Goal: Check status: Check status

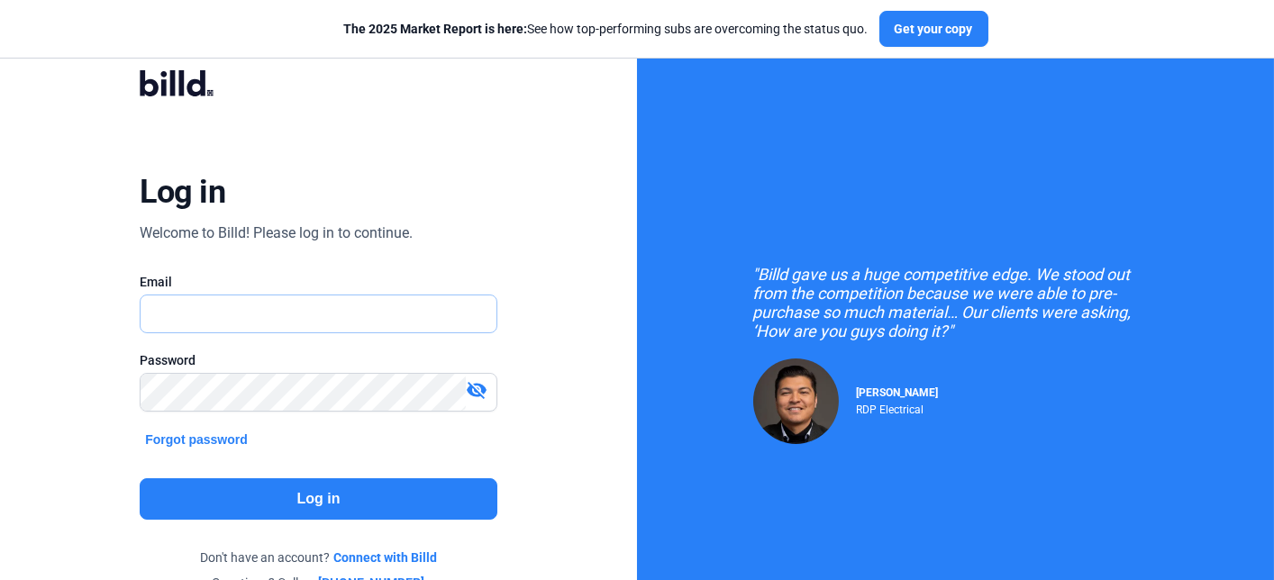
click at [316, 307] on input "text" at bounding box center [309, 314] width 336 height 37
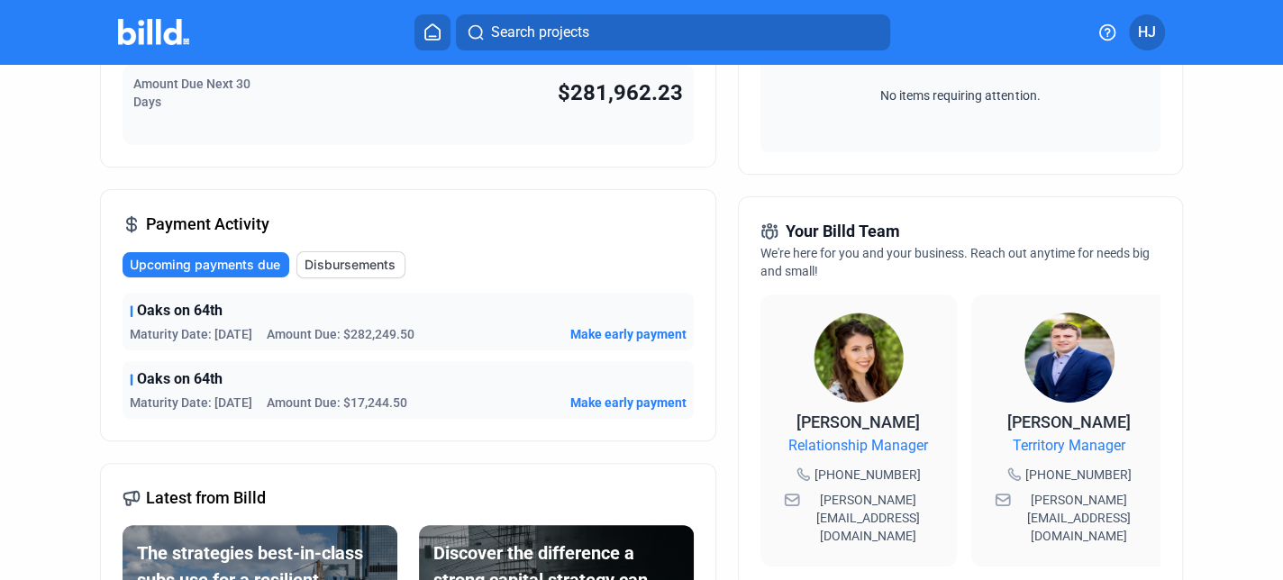
scroll to position [360, 0]
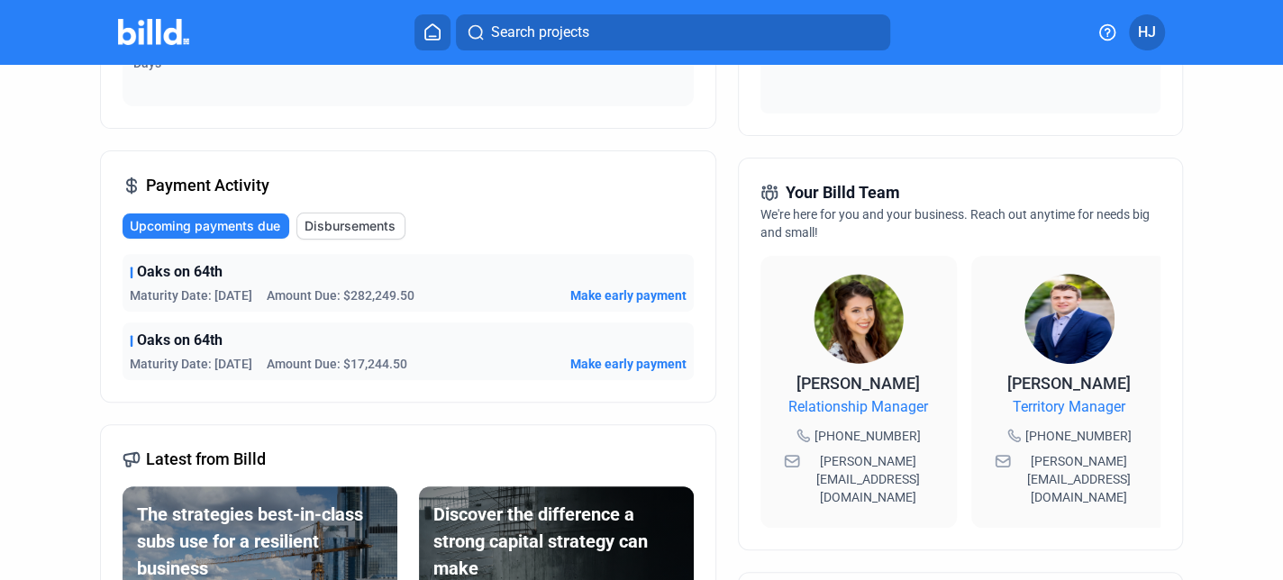
click at [362, 223] on span "Disbursements" at bounding box center [350, 226] width 91 height 18
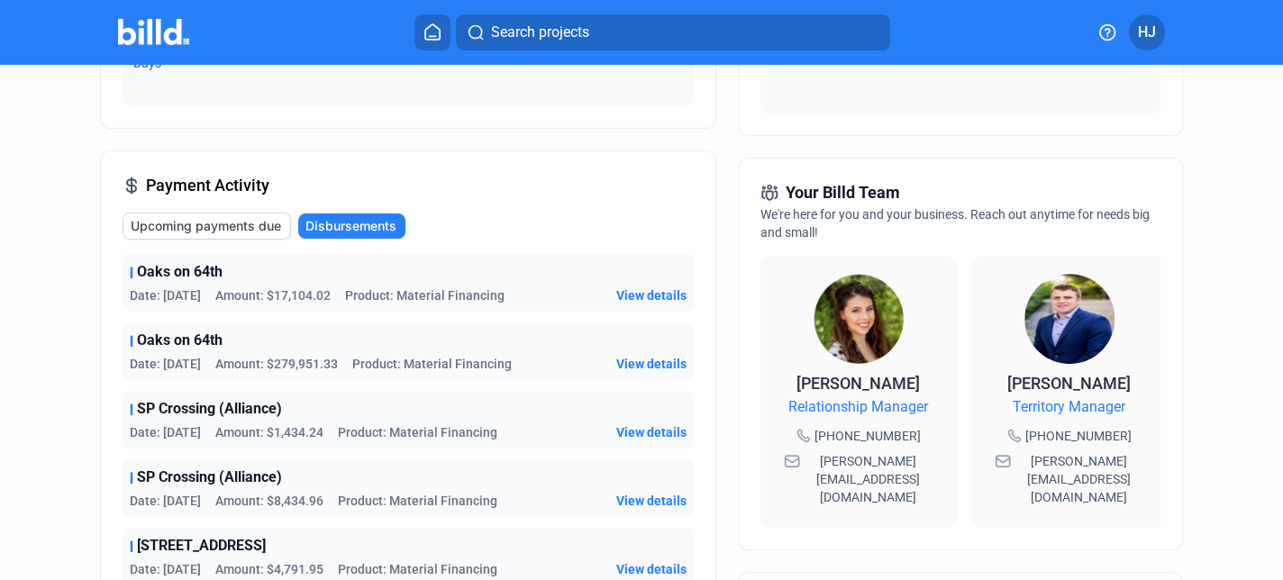
click at [625, 292] on span "View details" at bounding box center [651, 296] width 70 height 18
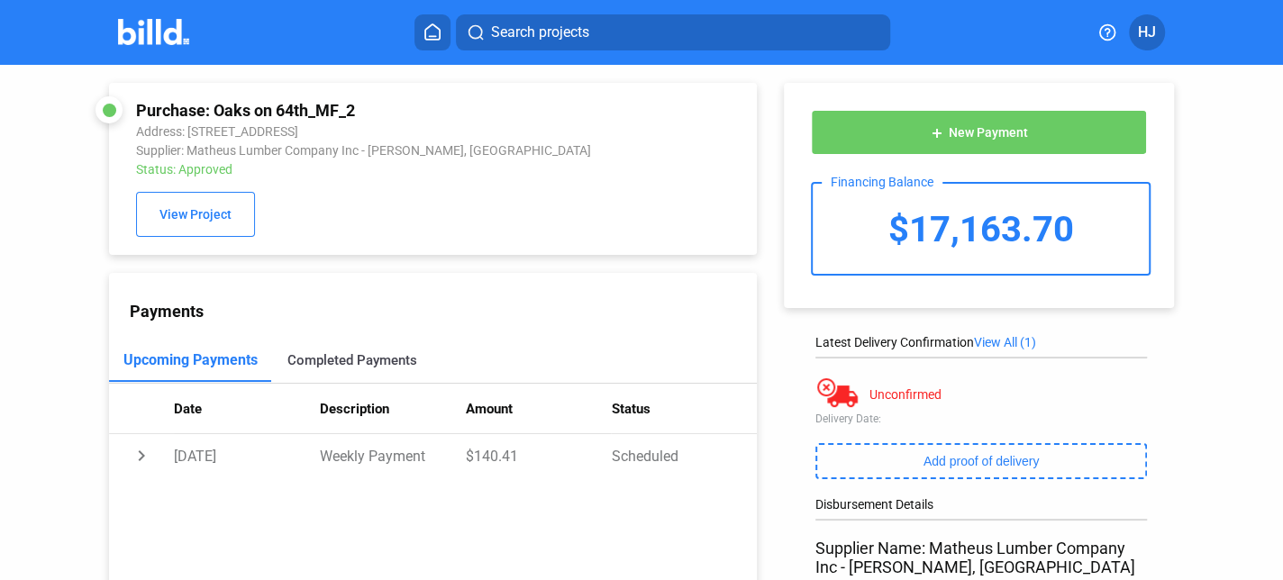
click at [356, 361] on div "Completed Payments" at bounding box center [352, 360] width 130 height 16
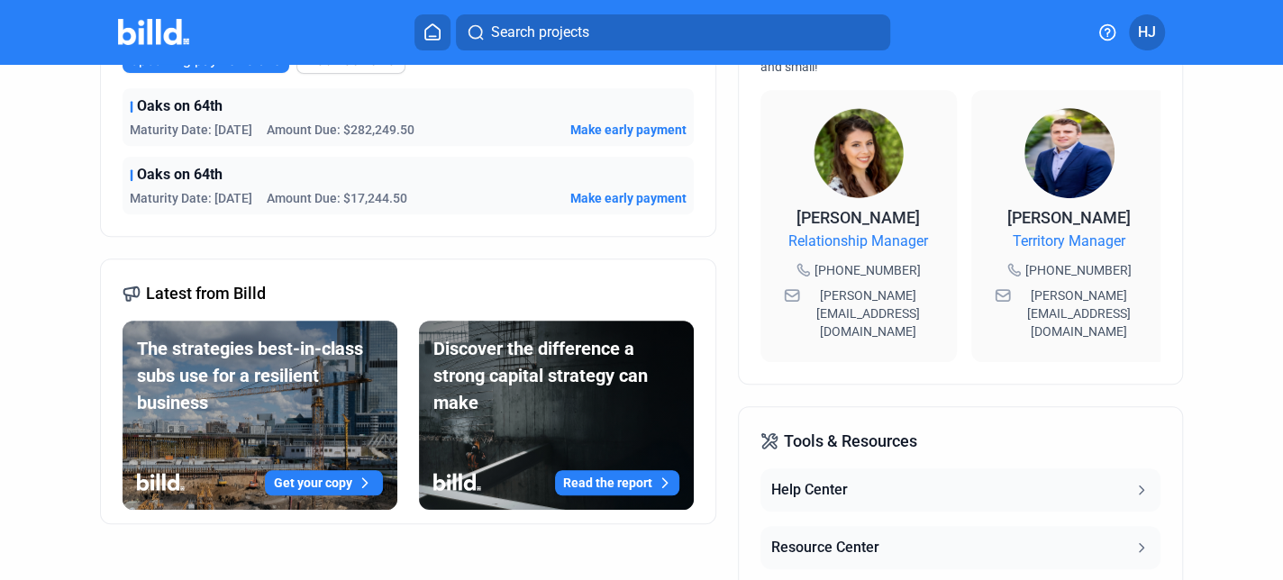
scroll to position [541, 0]
